Goal: Complete application form: Complete application form

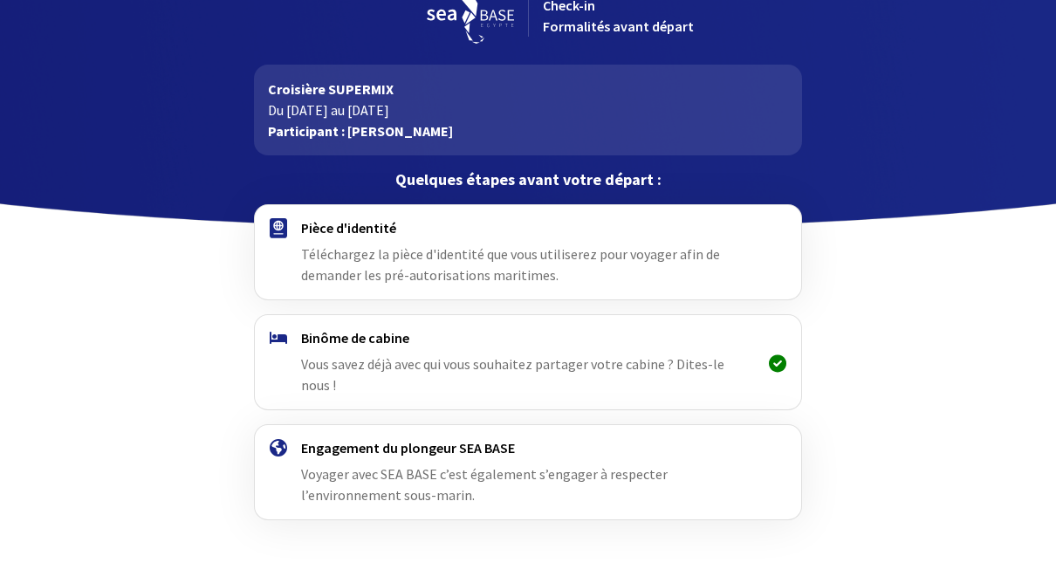
scroll to position [65, 0]
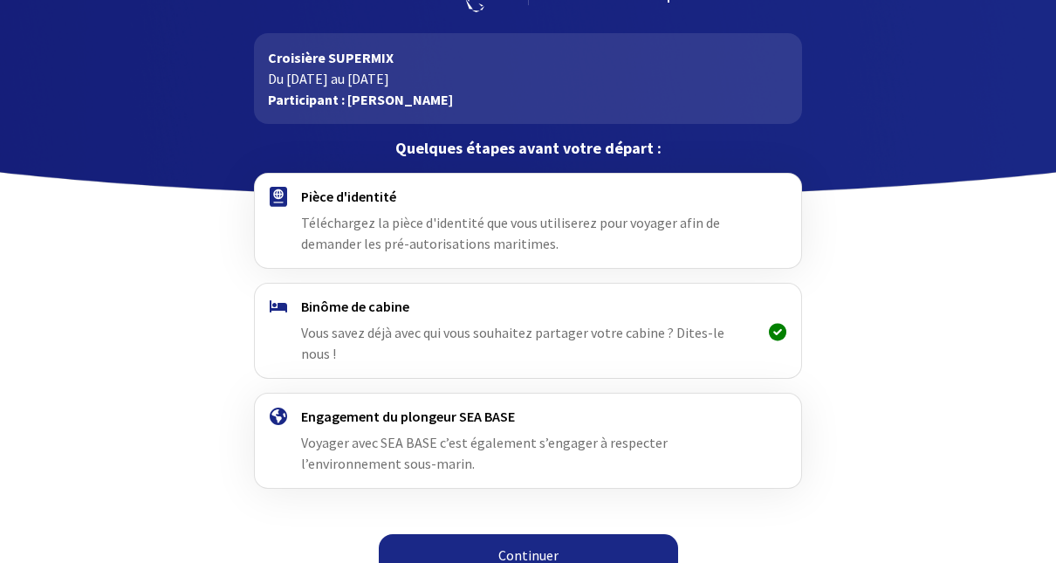
click at [463, 229] on span "Téléchargez la pièce d'identité que vous utiliserez pour voyager afin de demand…" at bounding box center [510, 233] width 419 height 38
click at [359, 214] on span "Téléchargez la pièce d'identité que vous utiliserez pour voyager afin de demand…" at bounding box center [510, 233] width 419 height 38
click at [483, 534] on link "Continuer" at bounding box center [528, 555] width 299 height 42
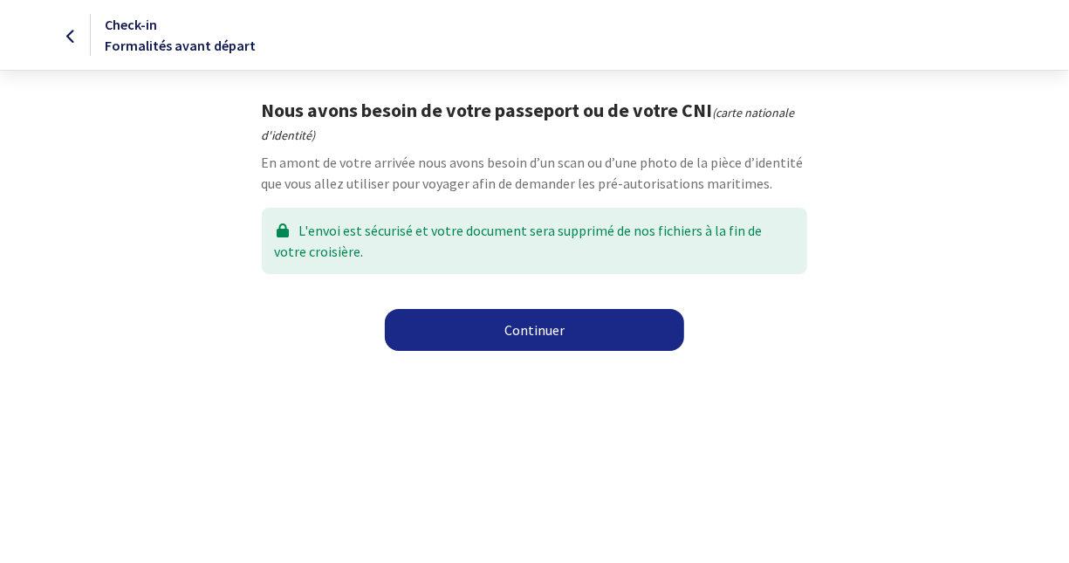
click at [539, 326] on link "Continuer" at bounding box center [534, 330] width 299 height 42
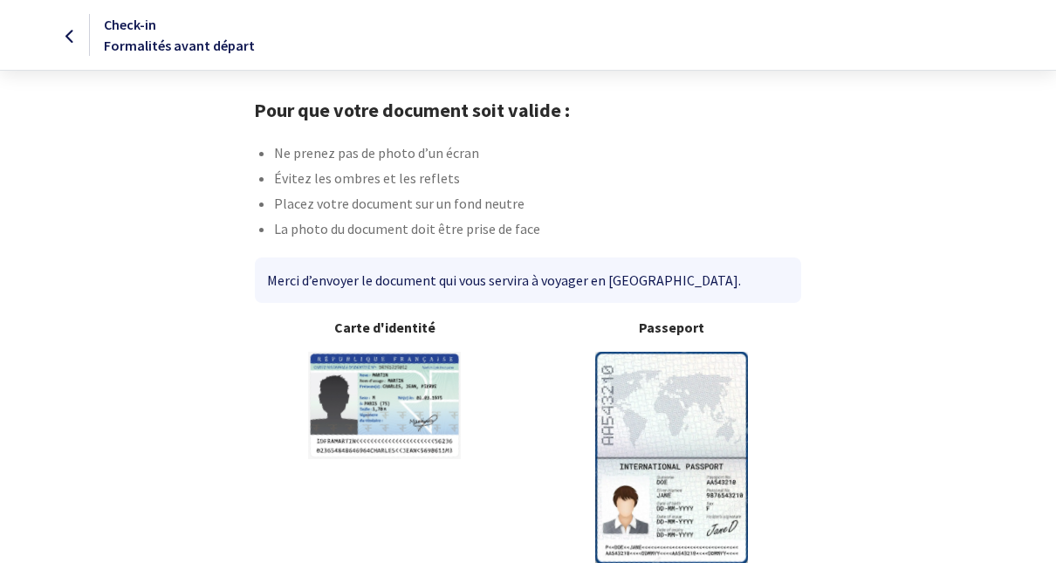
scroll to position [88, 0]
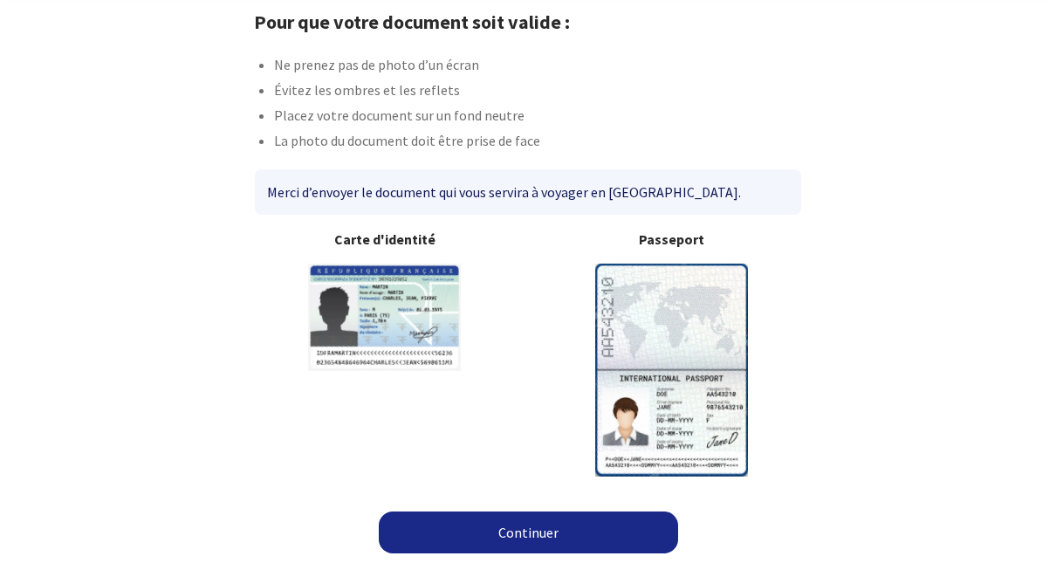
click at [503, 529] on link "Continuer" at bounding box center [528, 532] width 299 height 42
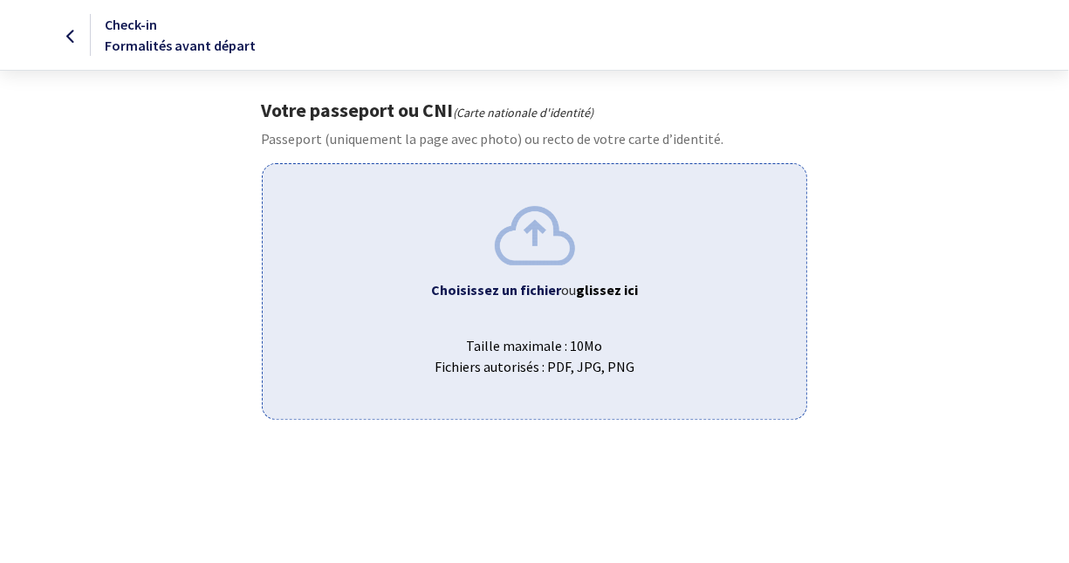
click at [511, 291] on b "Choisissez un fichier" at bounding box center [496, 289] width 130 height 17
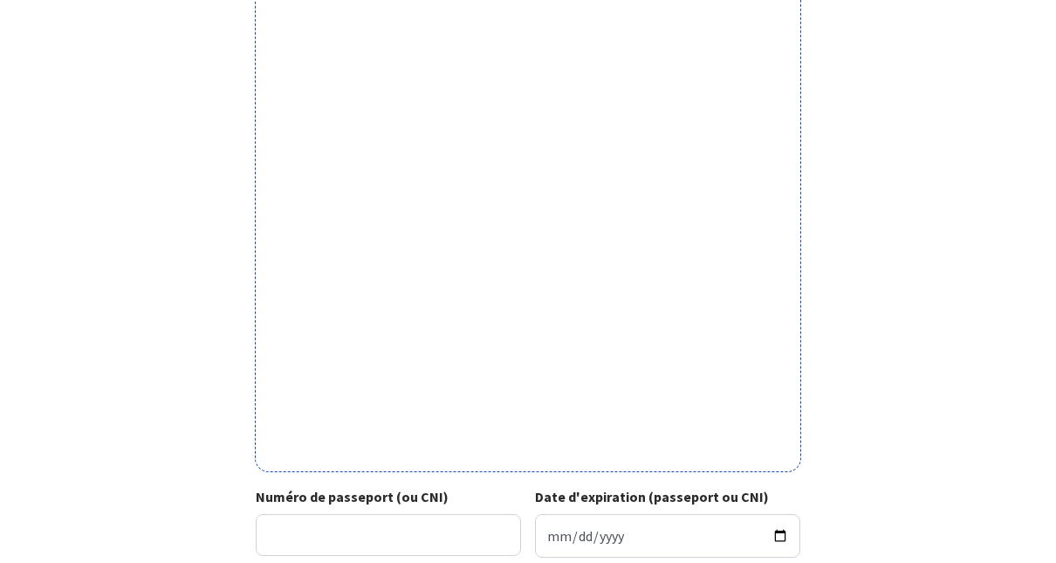
scroll to position [483, 0]
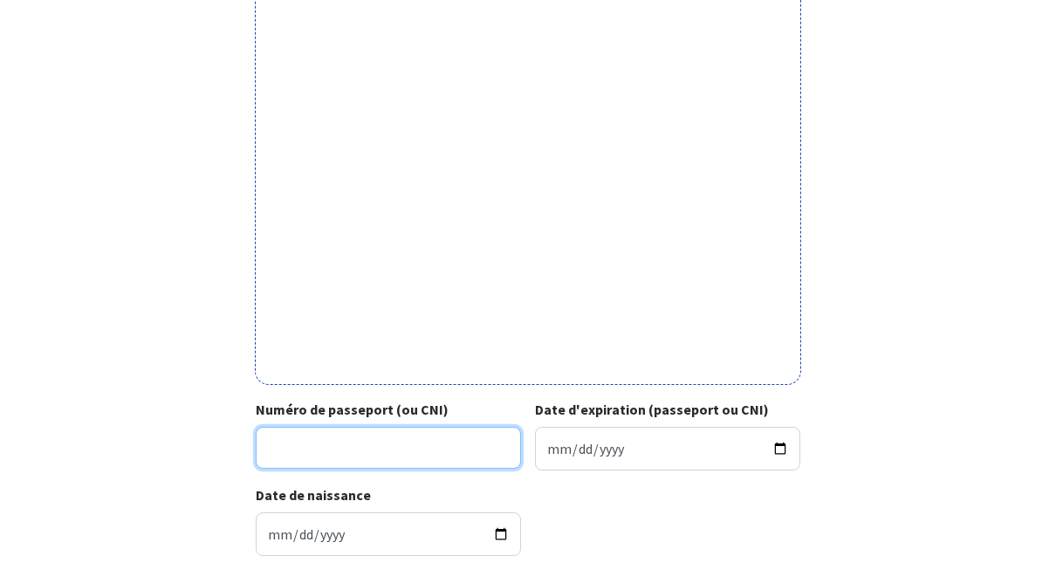
click at [285, 447] on input "Numéro de passeport (ou CNI)" at bounding box center [388, 448] width 265 height 42
type input "21LA36777"
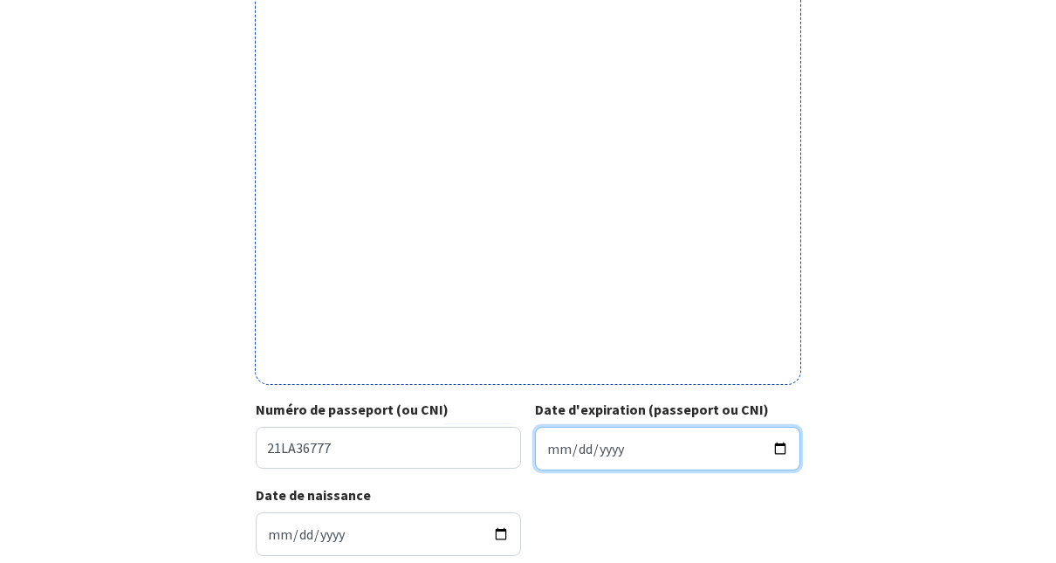
click at [649, 445] on input "Date d'expiration (passeport ou CNI)" at bounding box center [667, 449] width 265 height 44
type input "2031-02-07"
click at [960, 296] on div "Votre passeport ou CNI Passeport (uniquement la page avec photo) ou recto de vo…" at bounding box center [528, 92] width 986 height 955
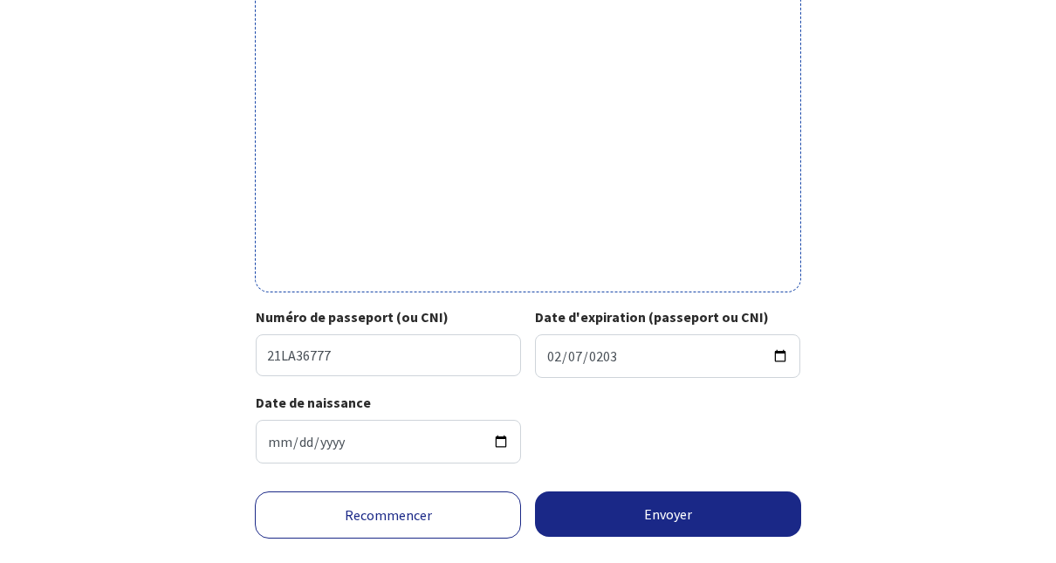
scroll to position [613, 0]
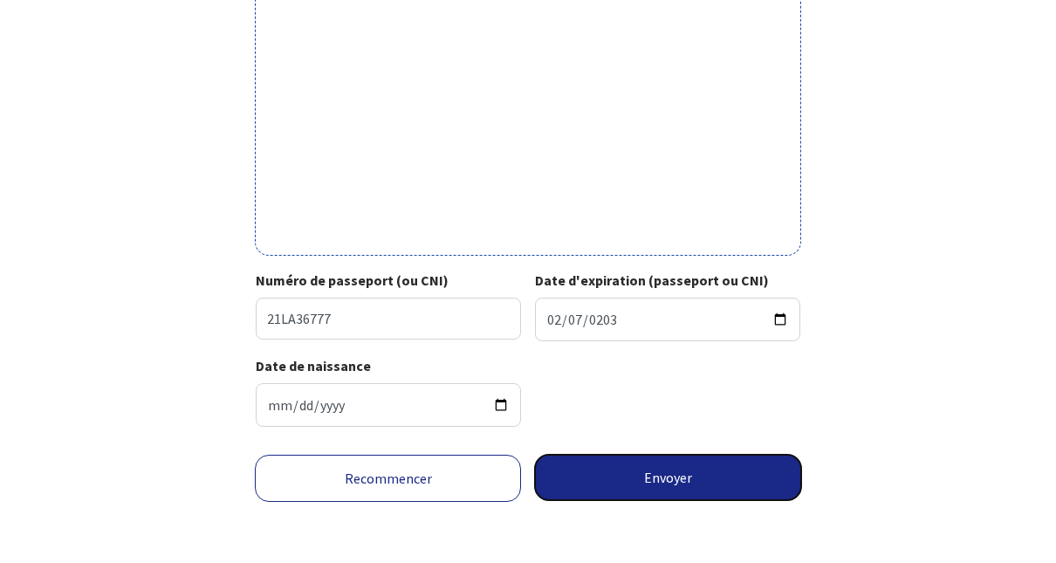
click at [683, 469] on button "Envoyer" at bounding box center [668, 477] width 266 height 45
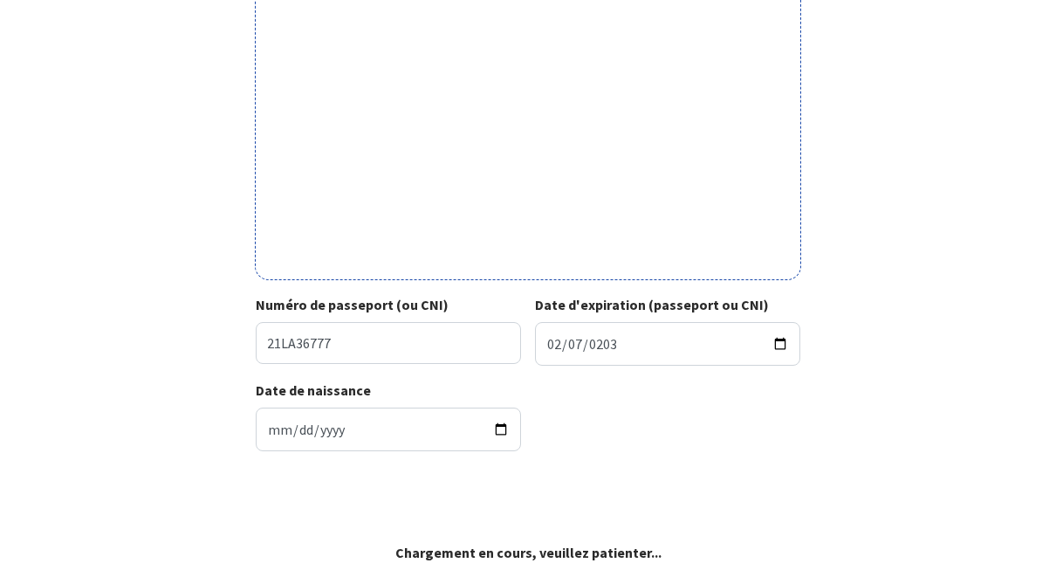
scroll to position [586, 0]
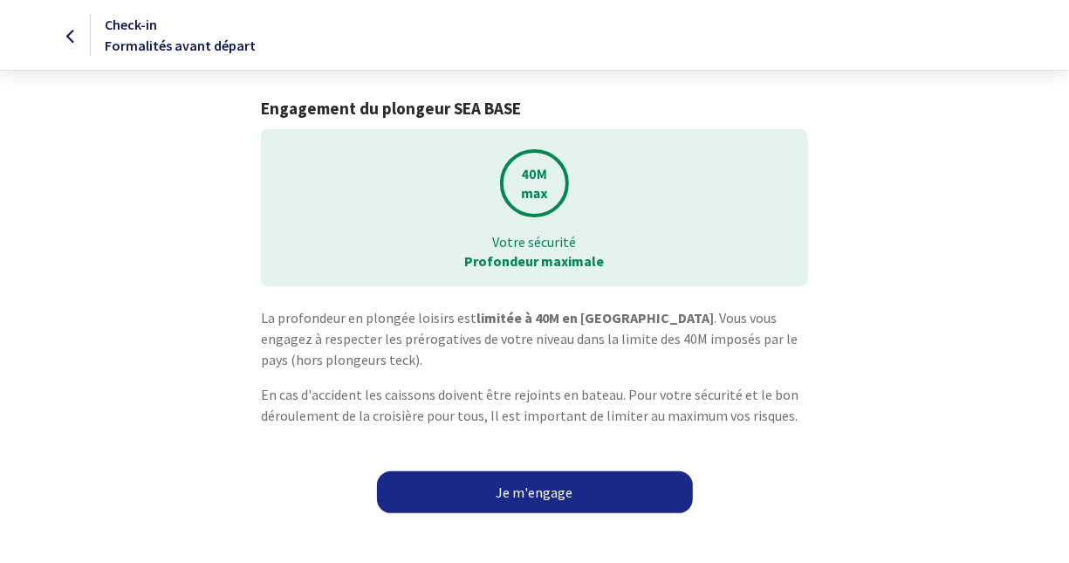
click at [484, 490] on link "Je m'engage" at bounding box center [535, 492] width 316 height 42
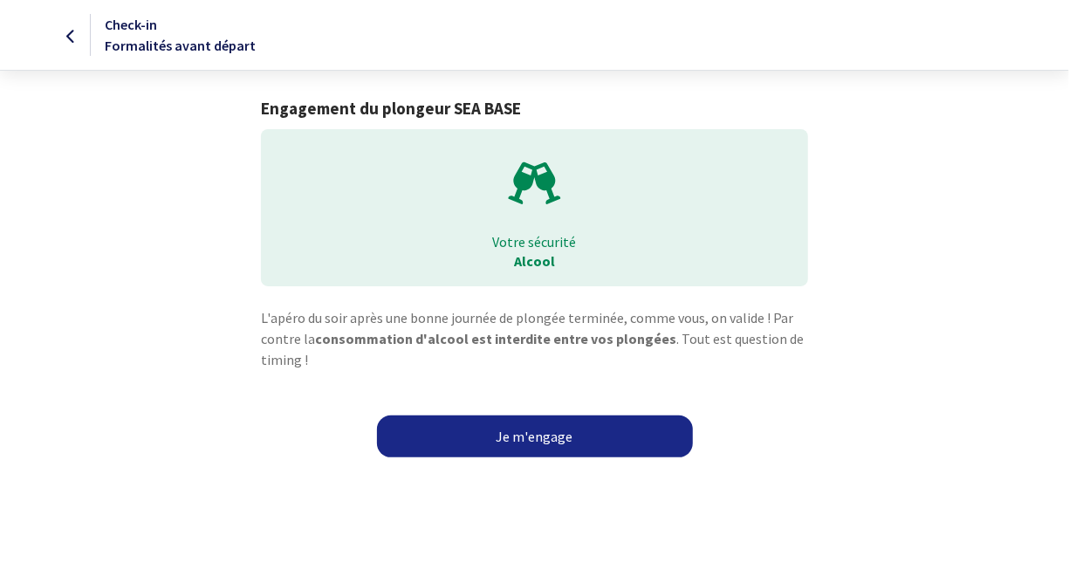
click at [485, 442] on link "Je m'engage" at bounding box center [535, 436] width 316 height 42
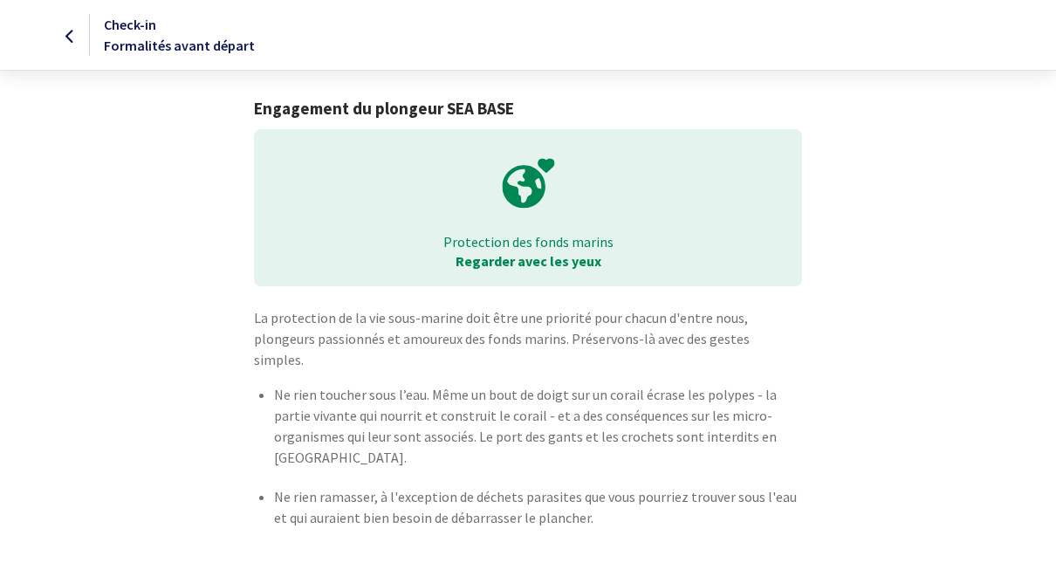
scroll to position [59, 0]
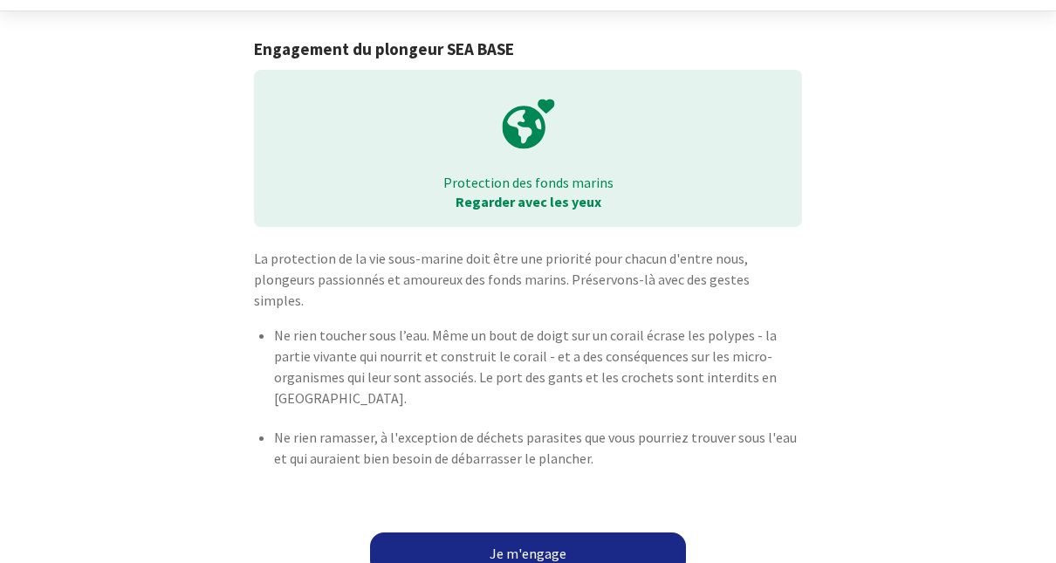
click at [490, 532] on link "Je m'engage" at bounding box center [528, 553] width 316 height 42
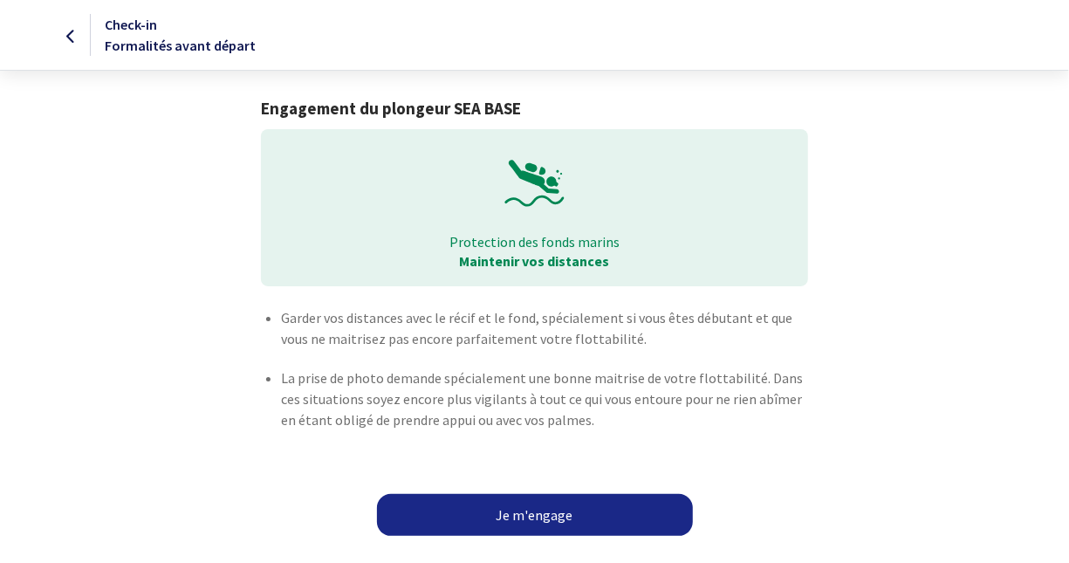
click at [492, 511] on link "Je m'engage" at bounding box center [535, 515] width 316 height 42
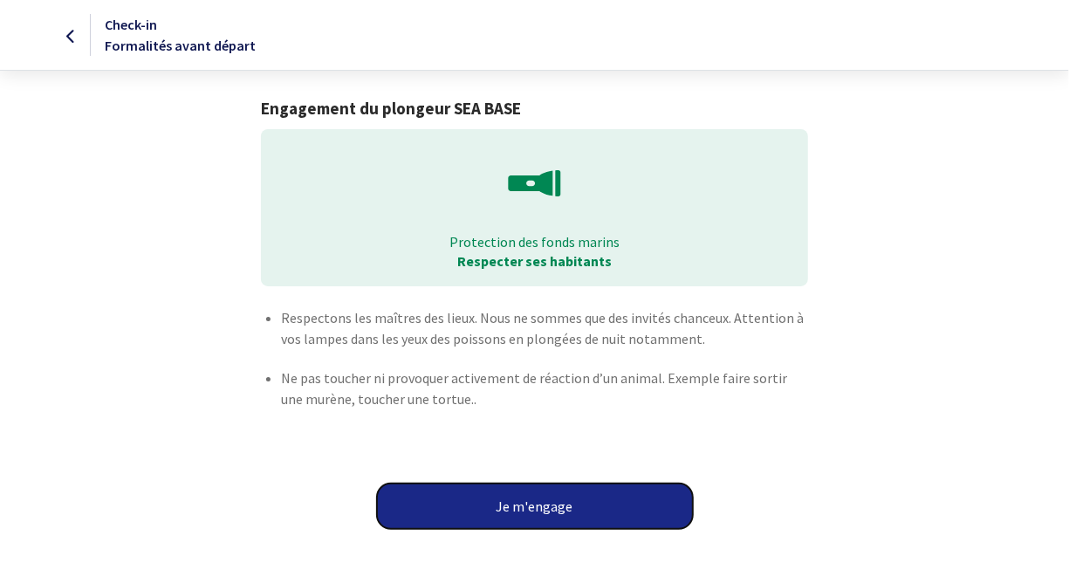
click at [489, 506] on button "Je m'engage" at bounding box center [535, 505] width 316 height 45
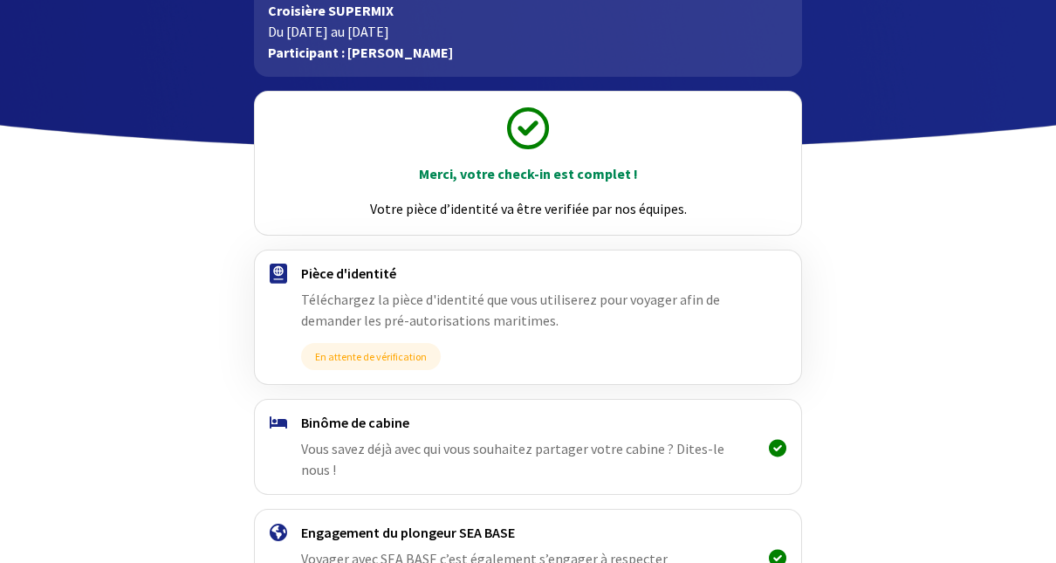
scroll to position [175, 0]
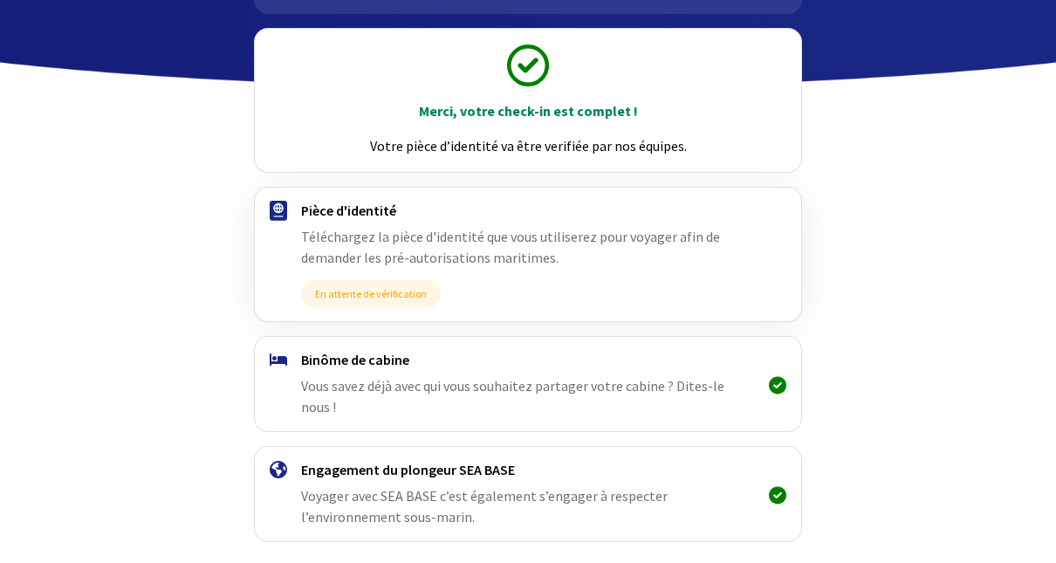
click at [422, 384] on span "Vous savez déjà avec qui vous souhaitez partager votre cabine ? Dites-le nous !" at bounding box center [512, 396] width 423 height 38
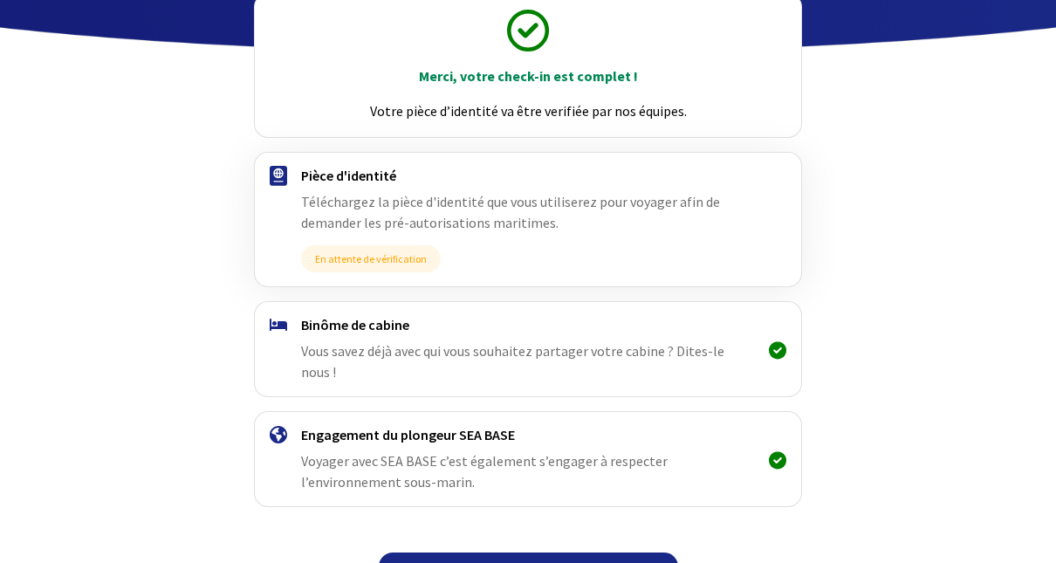
scroll to position [227, 0]
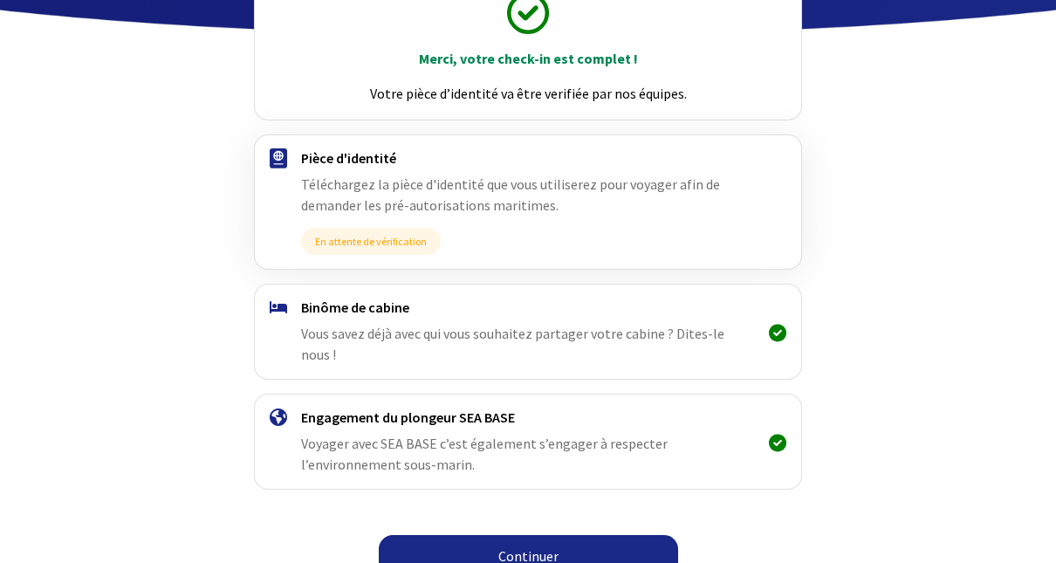
click at [484, 535] on link "Continuer" at bounding box center [528, 556] width 299 height 42
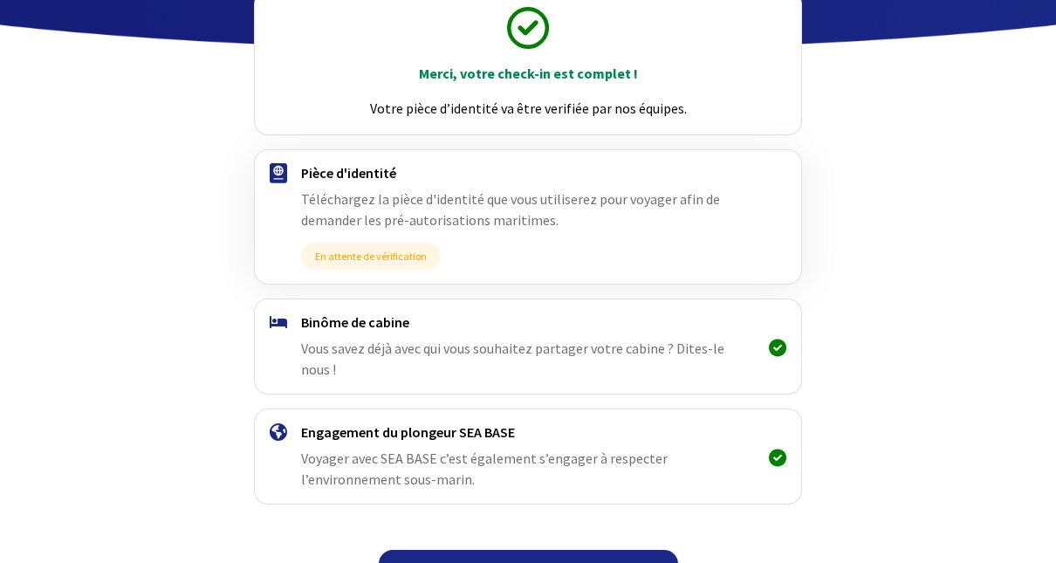
scroll to position [227, 0]
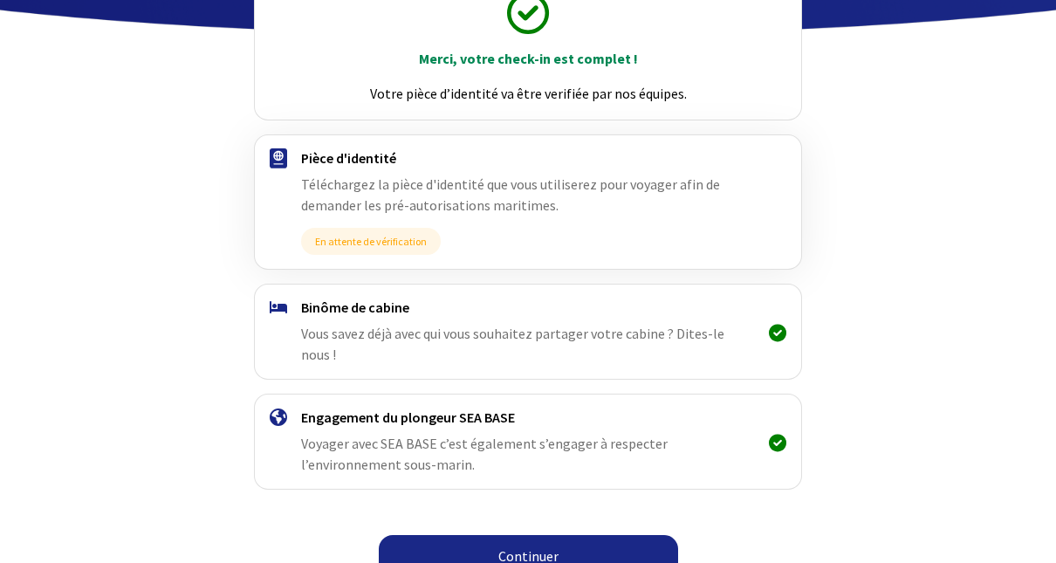
click at [552, 539] on link "Continuer" at bounding box center [528, 556] width 299 height 42
